Goal: Navigation & Orientation: Understand site structure

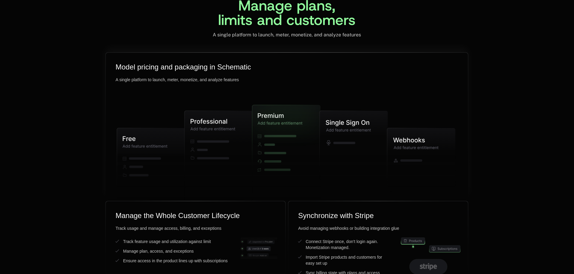
scroll to position [1494, 0]
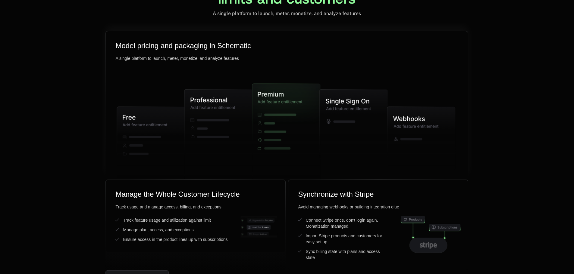
drag, startPoint x: 291, startPoint y: 98, endPoint x: 333, endPoint y: 96, distance: 42.2
click at [333, 96] on g at bounding box center [286, 133] width 338 height 144
drag, startPoint x: 294, startPoint y: 90, endPoint x: 38, endPoint y: 58, distance: 257.8
click at [38, 58] on div "Manage plans, limits and customers A single platform to launch, meter, monetize…" at bounding box center [287, 106] width 574 height 349
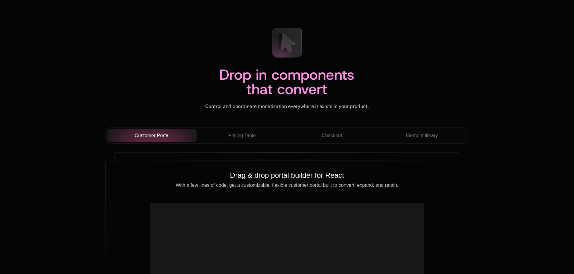
scroll to position [2096, 0]
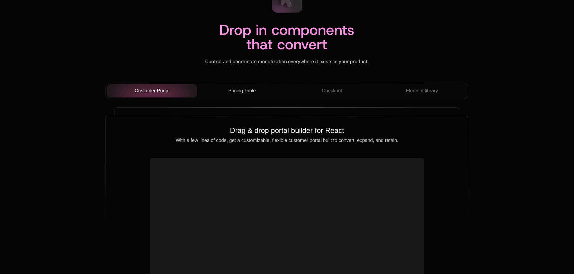
click at [244, 90] on span "Pricing Table" at bounding box center [241, 90] width 27 height 7
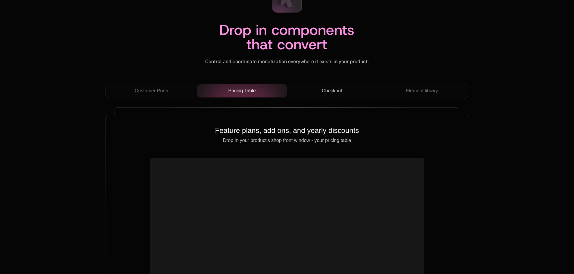
click at [329, 94] on span "Checkout" at bounding box center [332, 90] width 20 height 7
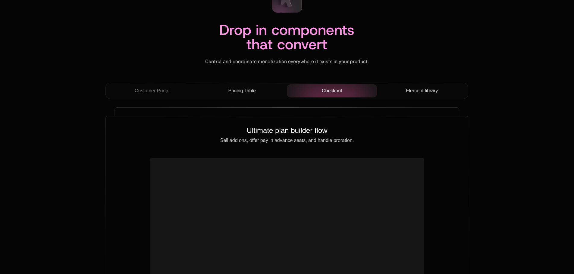
click at [431, 95] on button "Element library" at bounding box center [422, 90] width 90 height 13
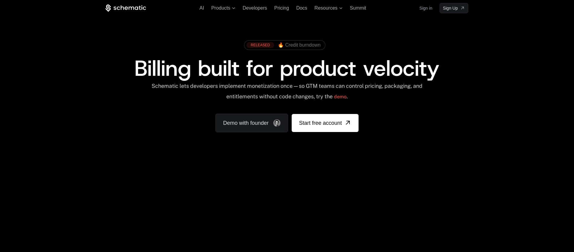
scroll to position [60, 0]
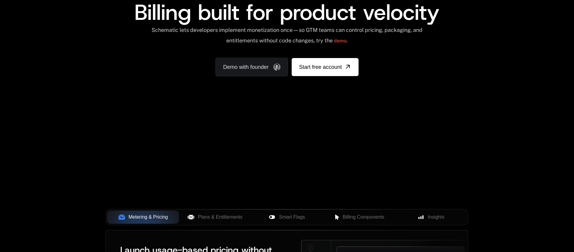
drag, startPoint x: 189, startPoint y: 142, endPoint x: 45, endPoint y: 74, distance: 158.9
click at [45, 74] on div "AI Products Developers Pricing Docs Resources Summit Sign in Sign Up RELEASED 🔥…" at bounding box center [287, 30] width 574 height 180
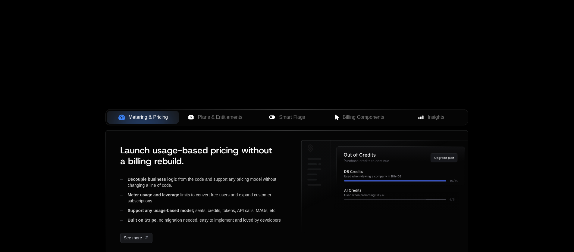
scroll to position [211, 0]
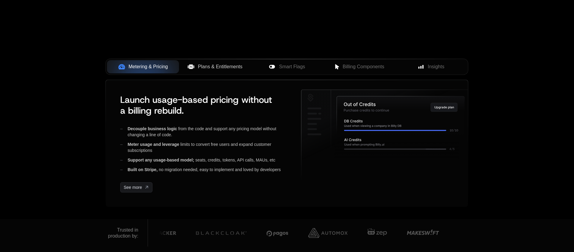
click at [208, 70] on span "Plans & Entitlements" at bounding box center [220, 66] width 45 height 7
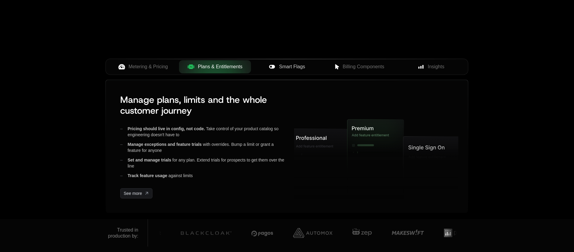
click at [284, 70] on span "Smart Flags" at bounding box center [292, 66] width 26 height 7
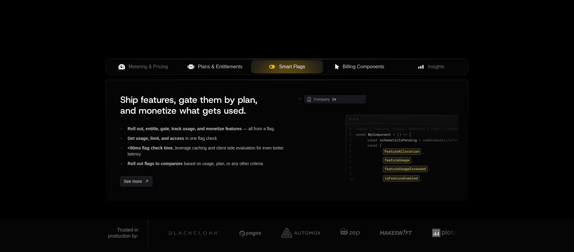
click at [330, 72] on button "Billing Components" at bounding box center [359, 66] width 72 height 13
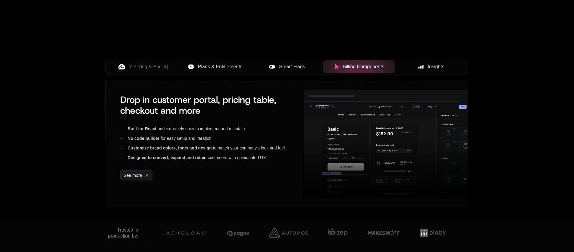
click at [438, 66] on span "Insights" at bounding box center [436, 66] width 17 height 7
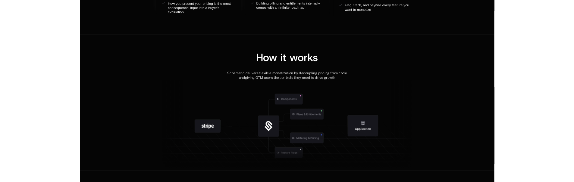
scroll to position [663, 0]
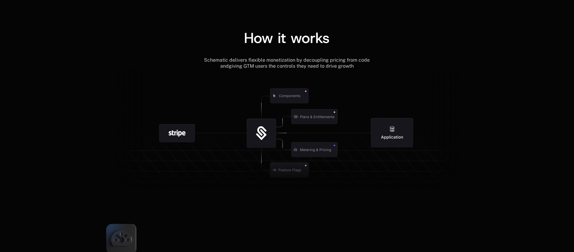
drag, startPoint x: 176, startPoint y: 133, endPoint x: 313, endPoint y: 114, distance: 138.0
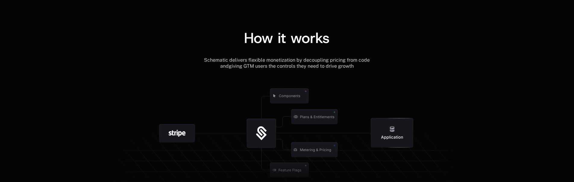
scroll to position [693, 0]
